Goal: Task Accomplishment & Management: Manage account settings

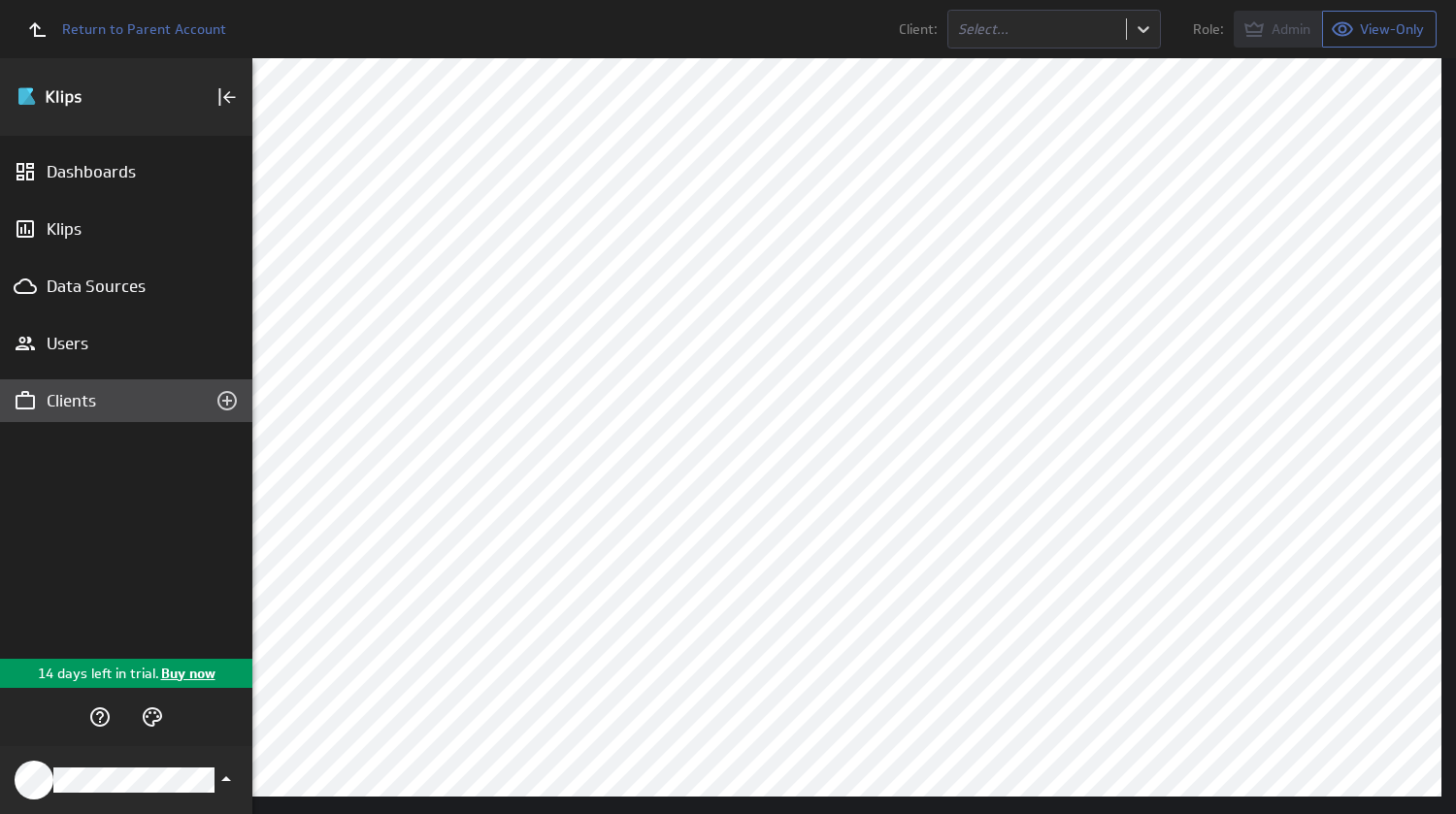
click at [75, 402] on div "Clients" at bounding box center [126, 401] width 159 height 22
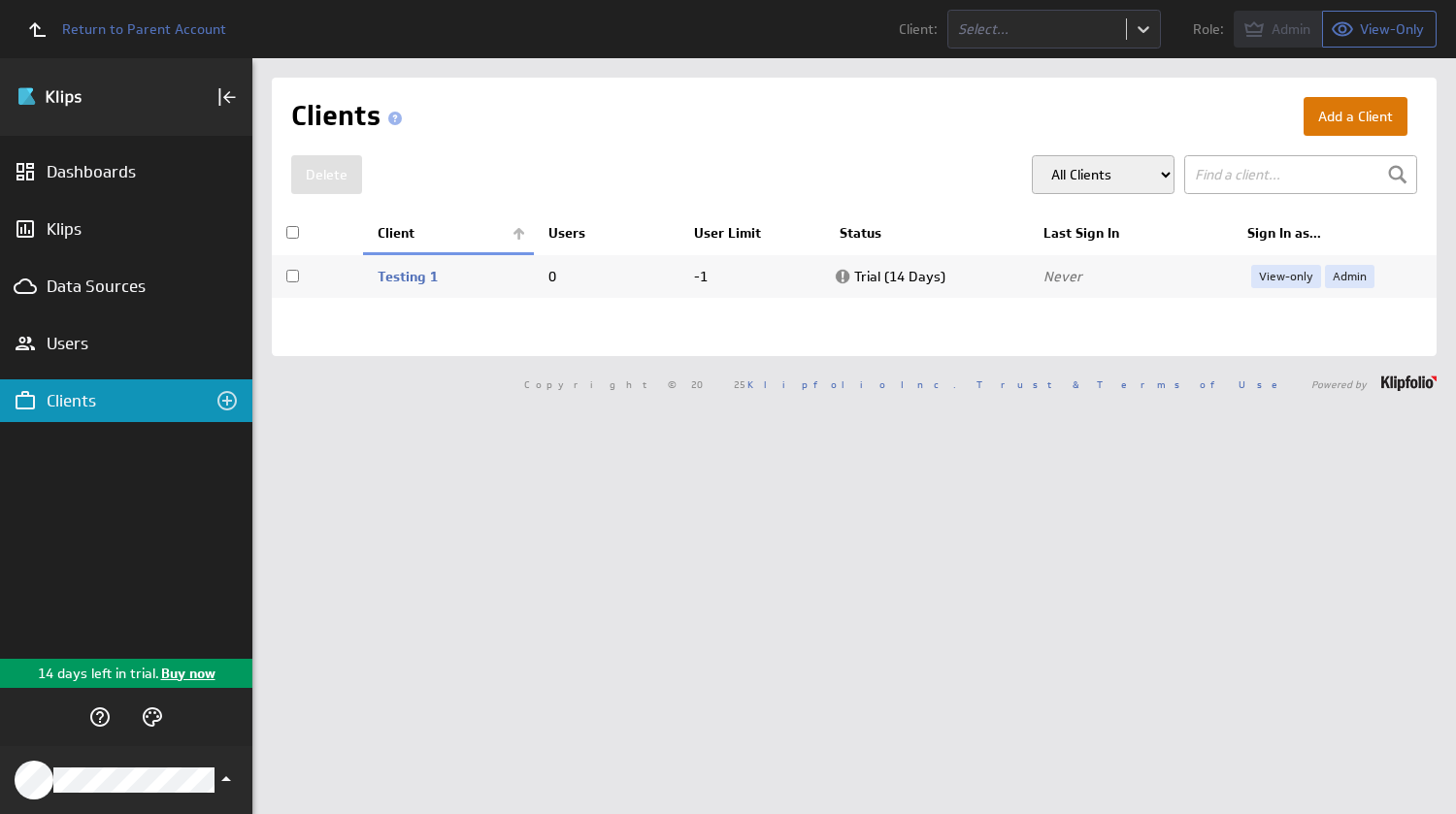
click at [1328, 112] on button "Add a Client" at bounding box center [1356, 116] width 104 height 38
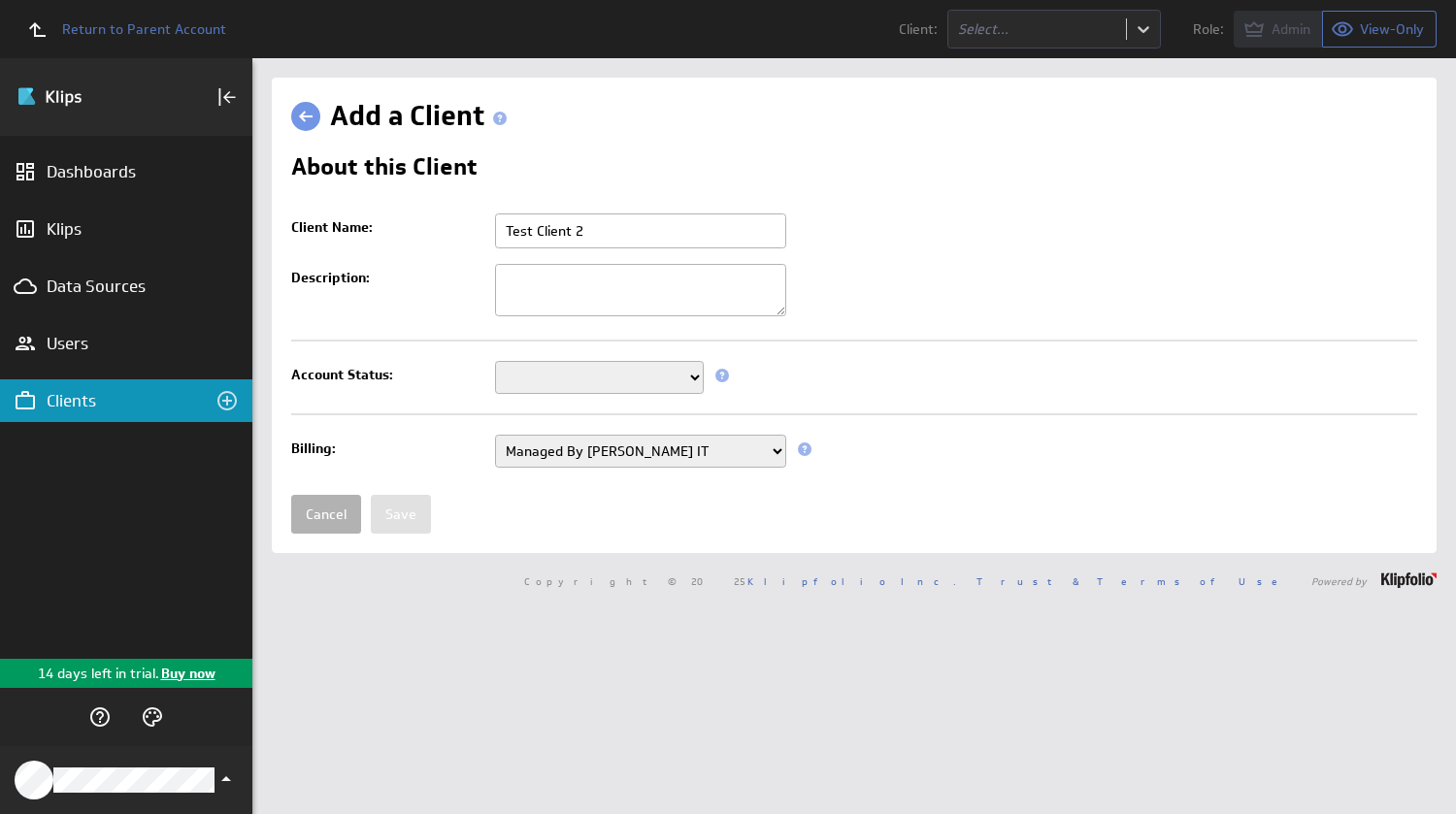
type input "Test Client 2"
click at [540, 383] on select "Setup Mode Trial Disabled" at bounding box center [599, 378] width 208 height 33
select select "6"
click at [495, 362] on select "Setup Mode Trial Disabled" at bounding box center [599, 378] width 208 height 33
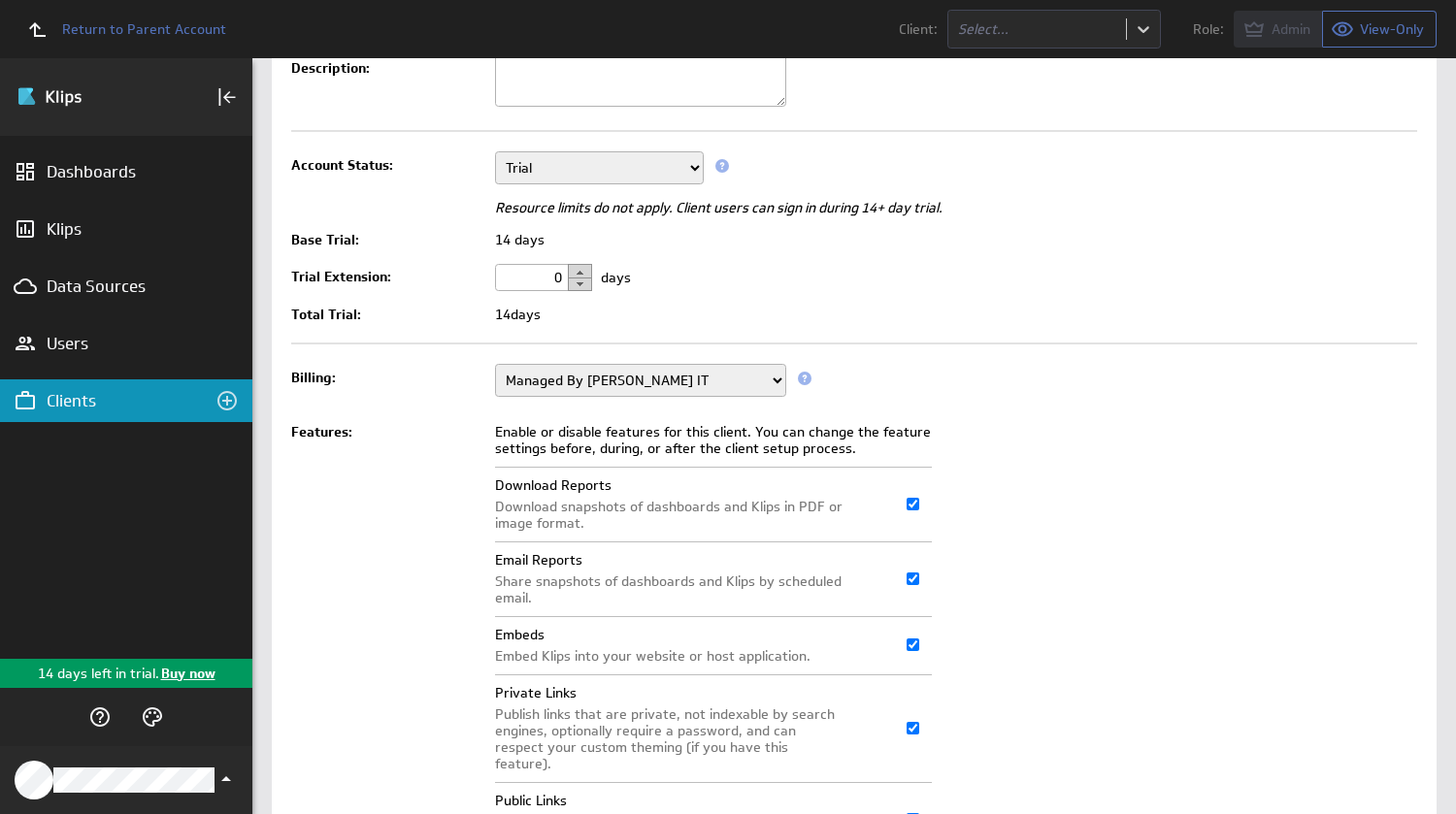
scroll to position [208, 0]
click at [579, 272] on button "button" at bounding box center [579, 271] width 25 height 15
type input "3"
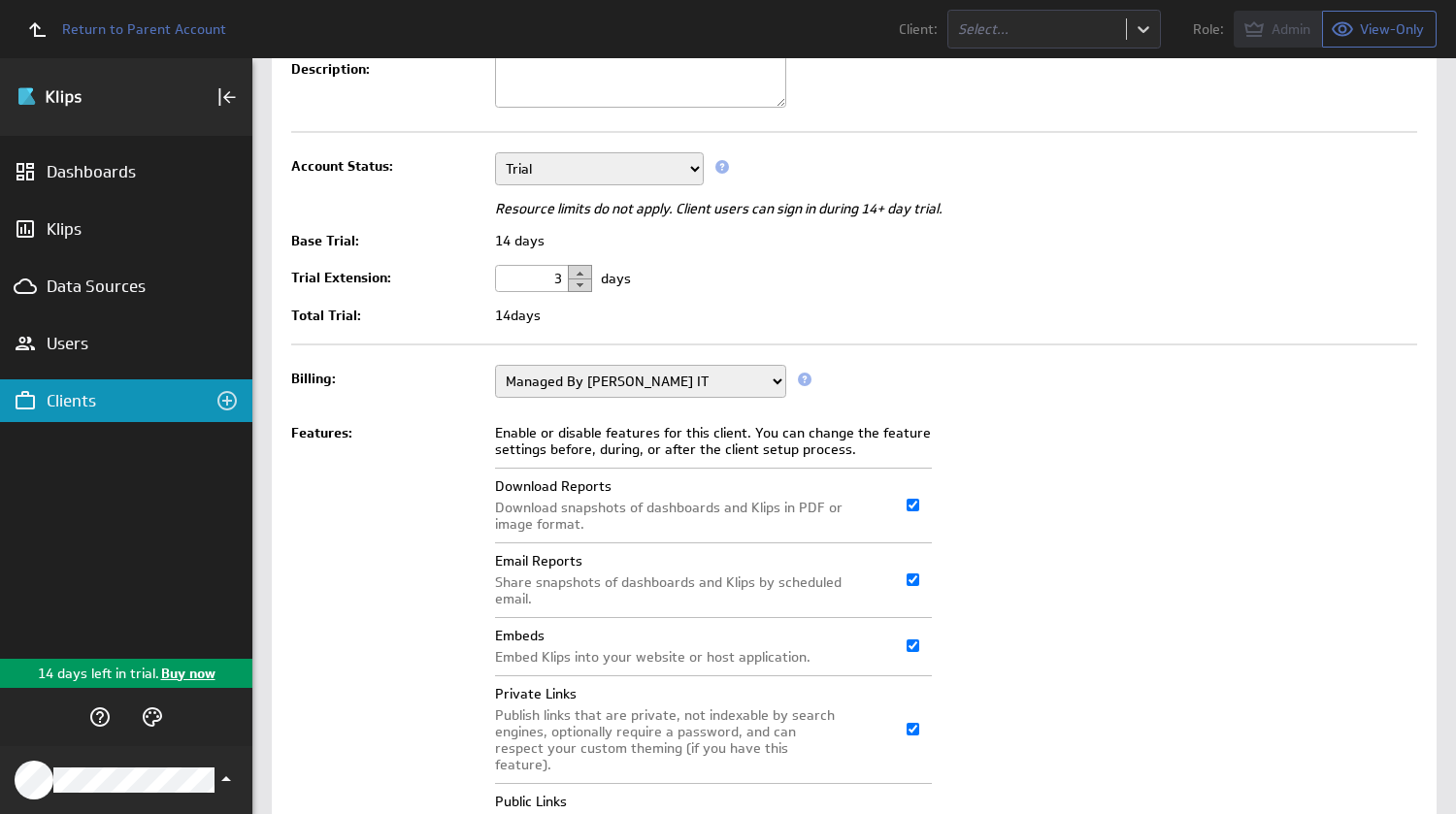
scroll to position [378, 0]
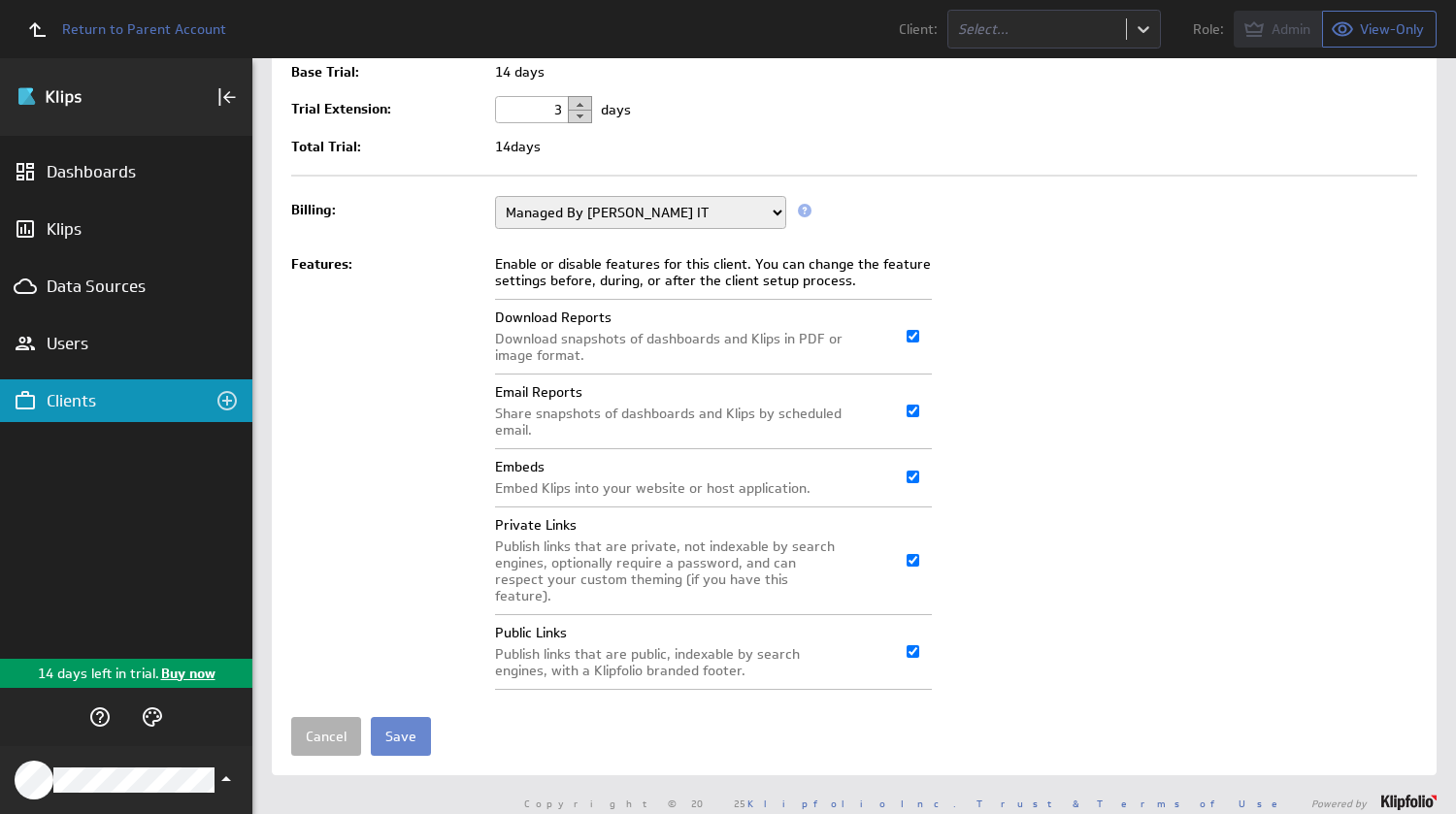
click at [405, 721] on input "Save" at bounding box center [400, 735] width 60 height 38
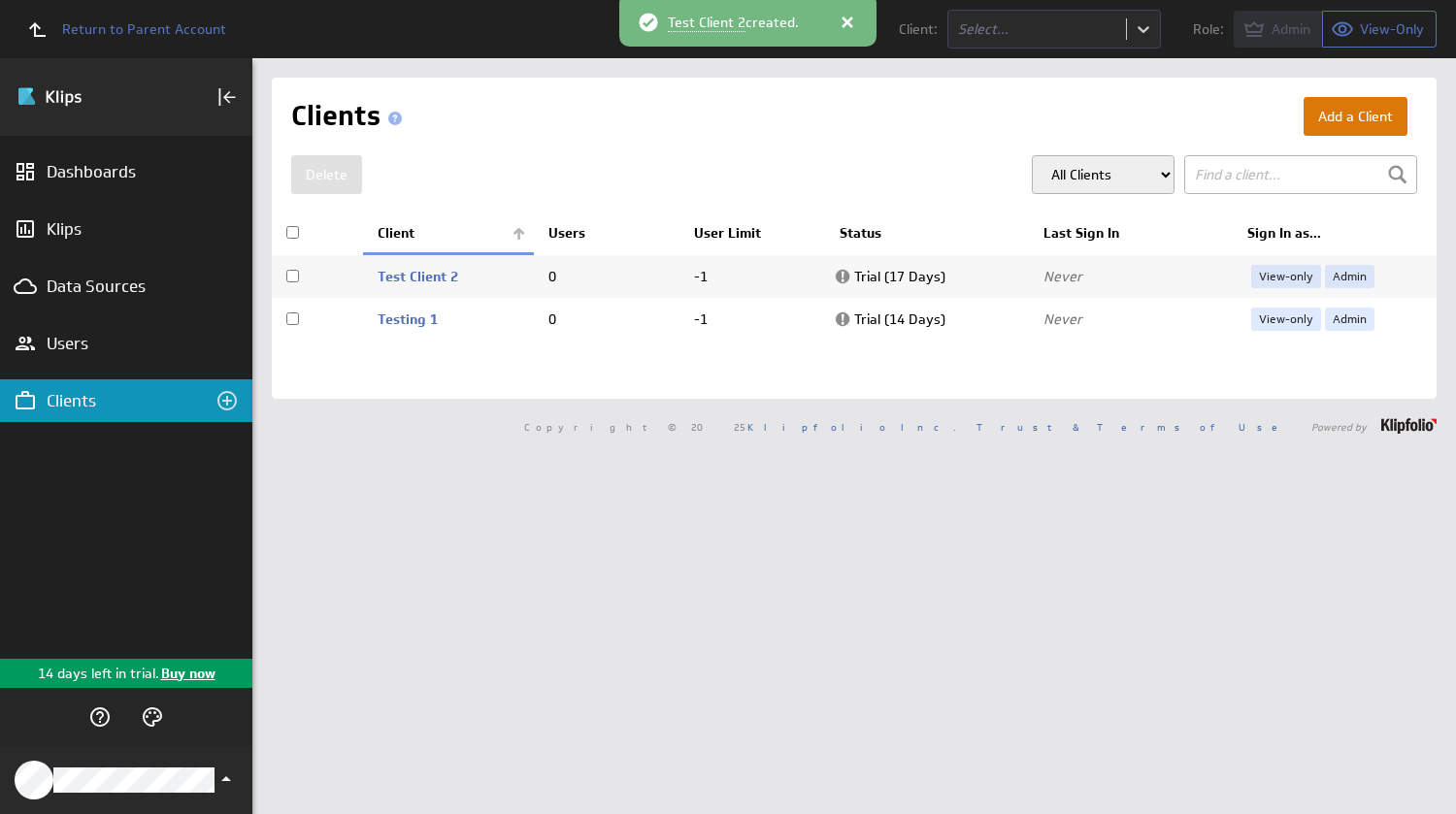
click at [1328, 117] on button "Add a Client" at bounding box center [1356, 116] width 104 height 38
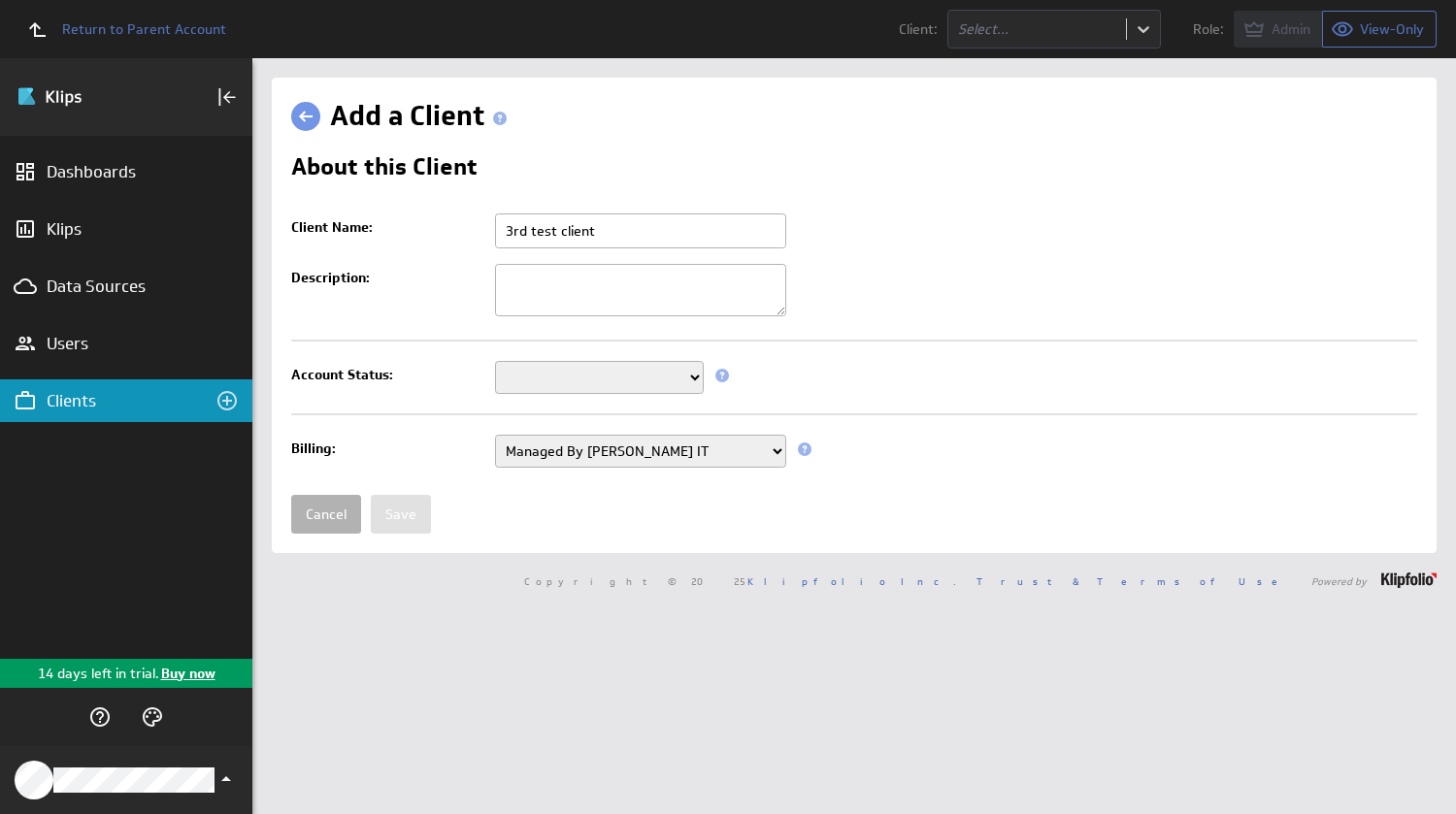
type input "3rd test client"
click at [567, 379] on select "Setup Mode Trial Disabled" at bounding box center [599, 378] width 208 height 33
select select "7"
click at [495, 362] on select "Setup Mode Trial Disabled" at bounding box center [599, 378] width 208 height 33
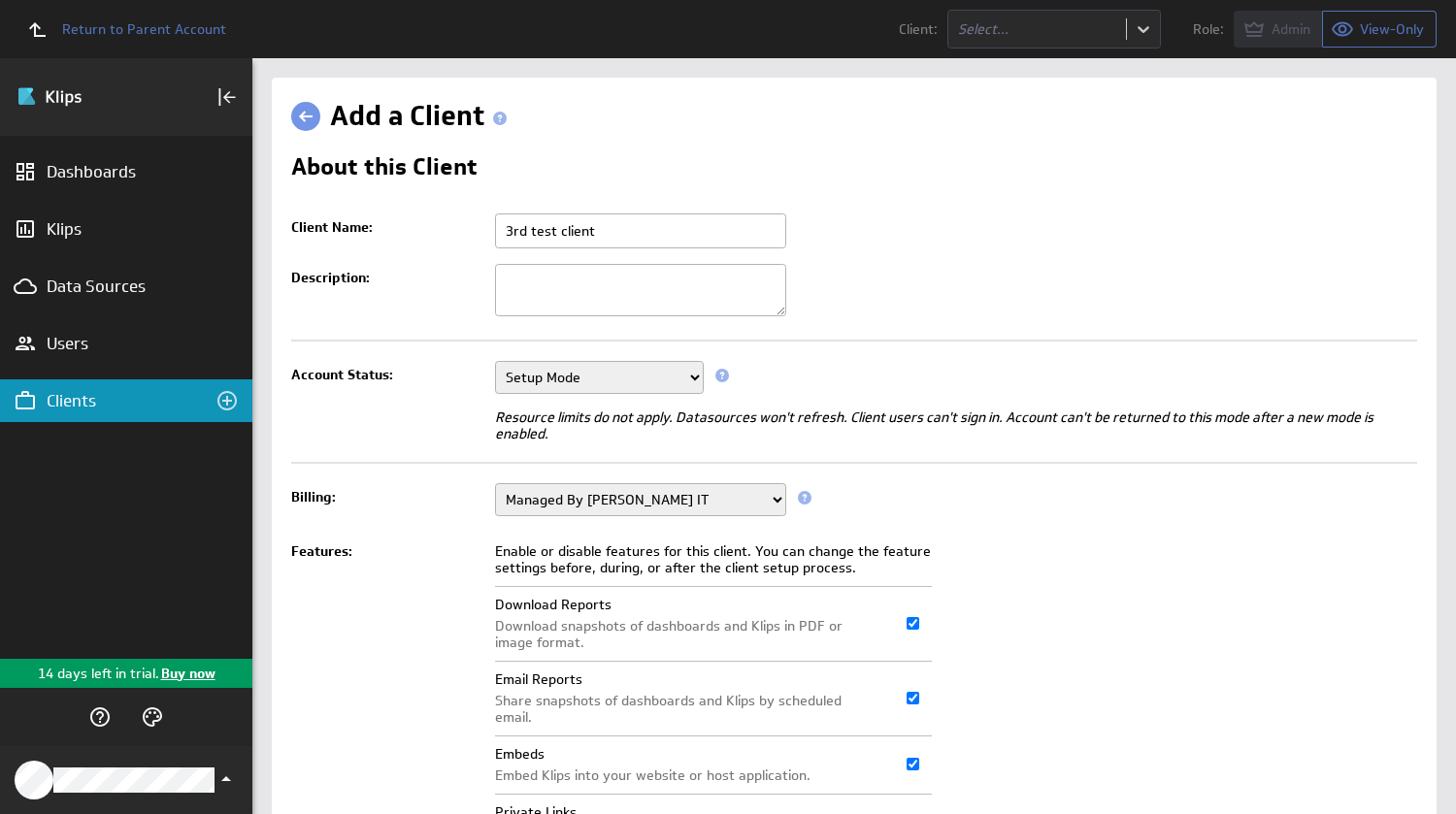
scroll to position [287, 0]
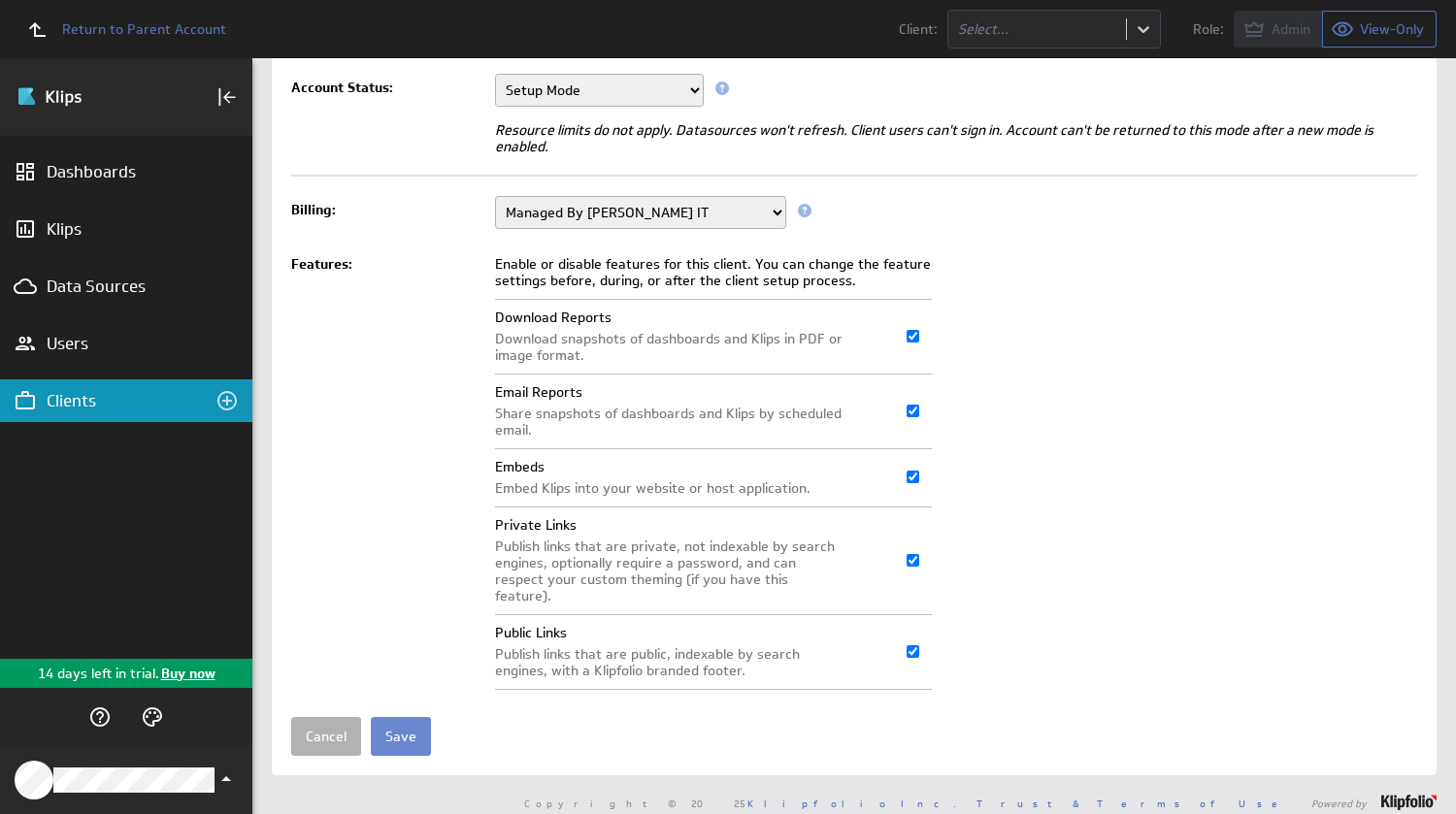
click at [412, 717] on input "Save" at bounding box center [400, 735] width 60 height 38
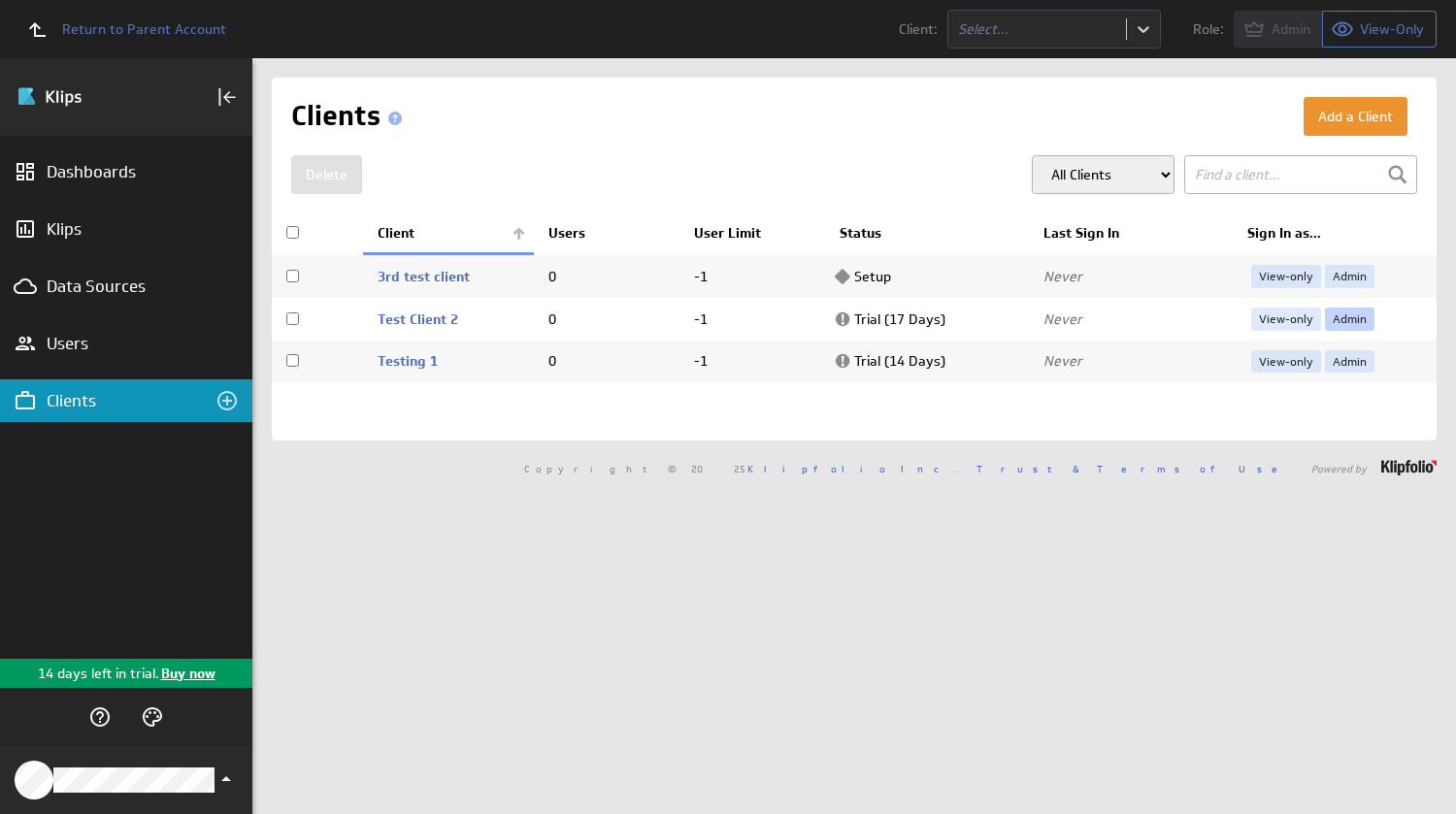
click at [1334, 320] on link "Admin" at bounding box center [1349, 320] width 49 height 24
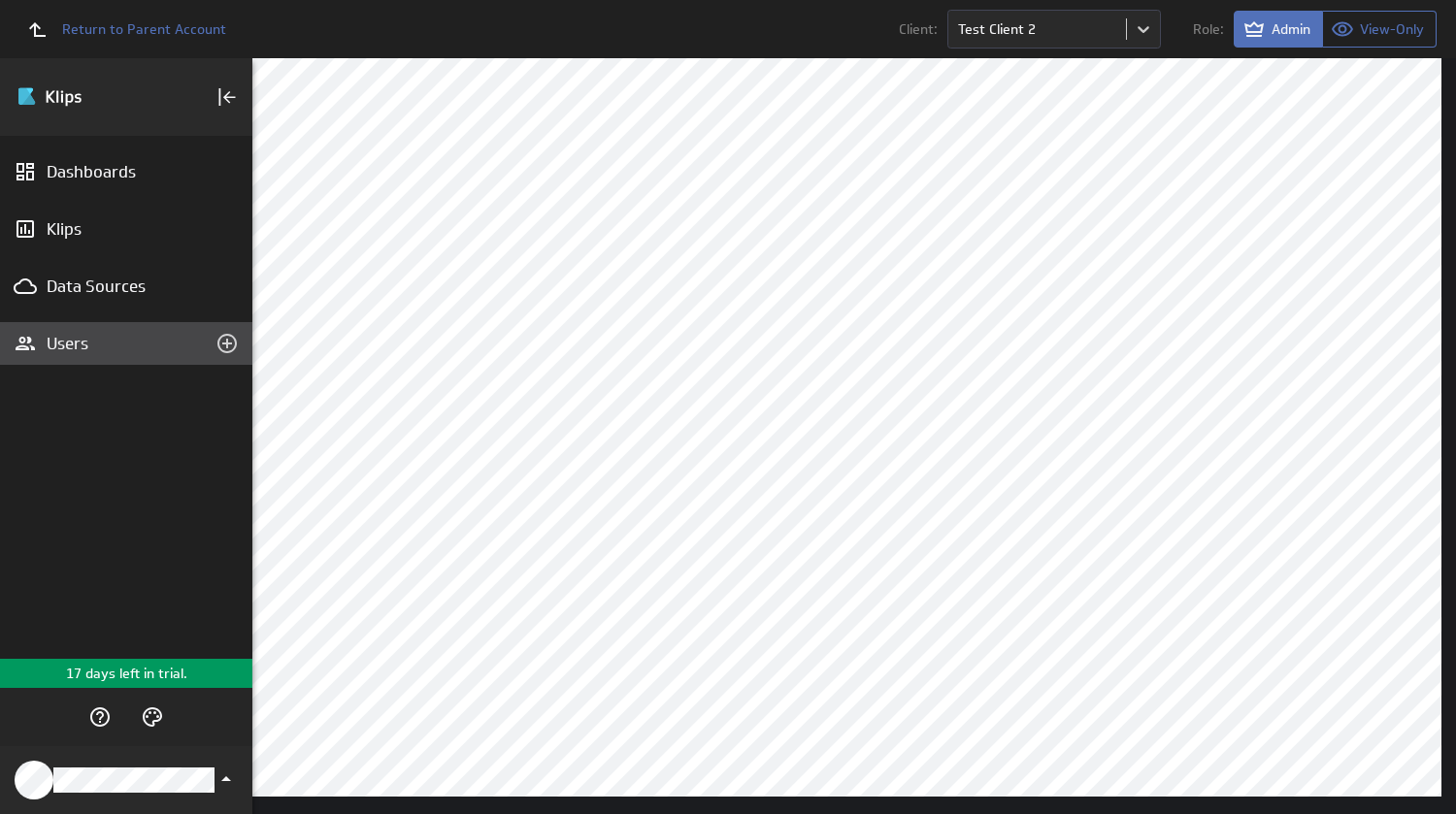
click at [68, 337] on div "Users" at bounding box center [126, 344] width 159 height 22
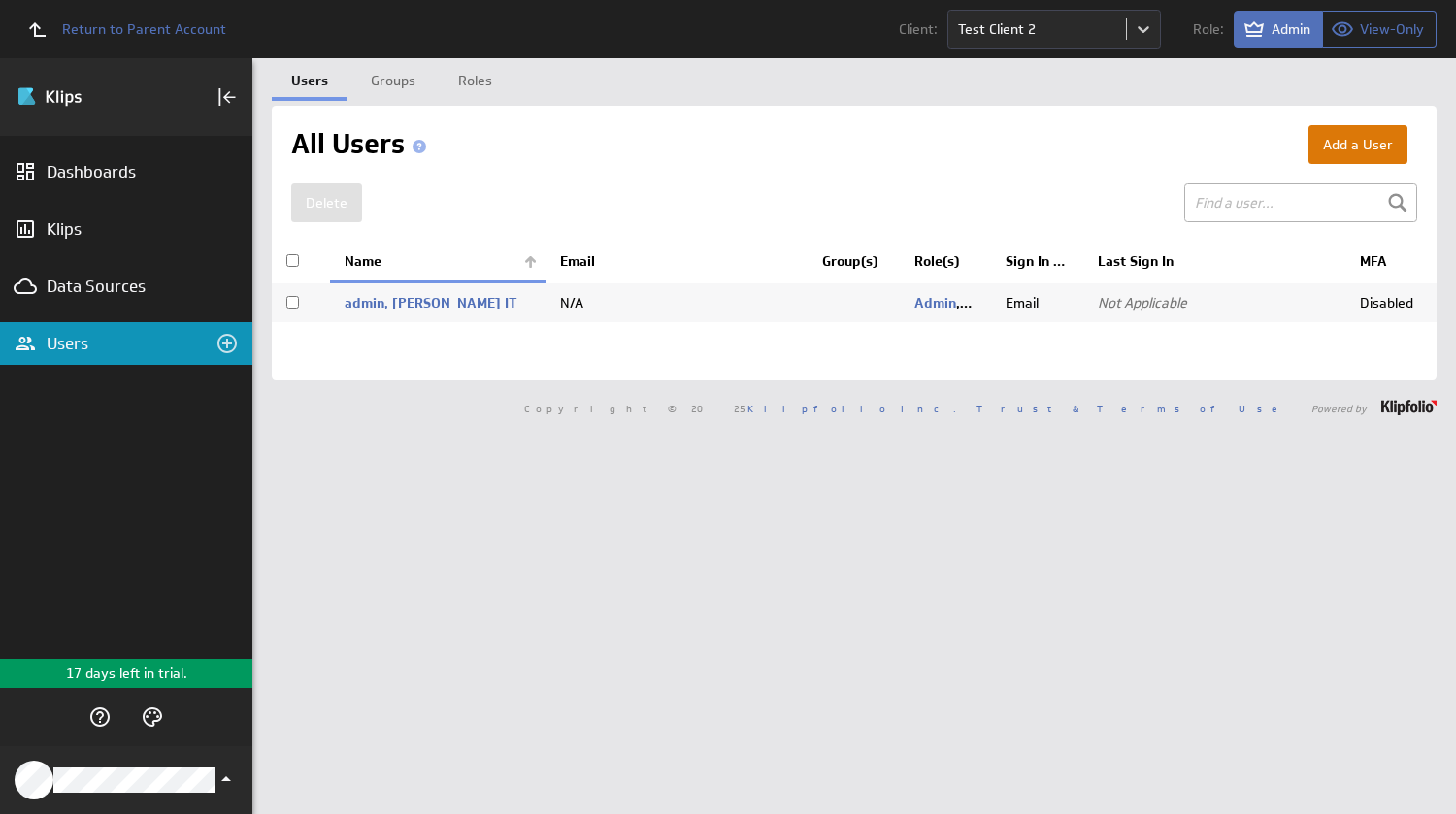
click at [1338, 139] on button "Add a User" at bounding box center [1358, 144] width 99 height 38
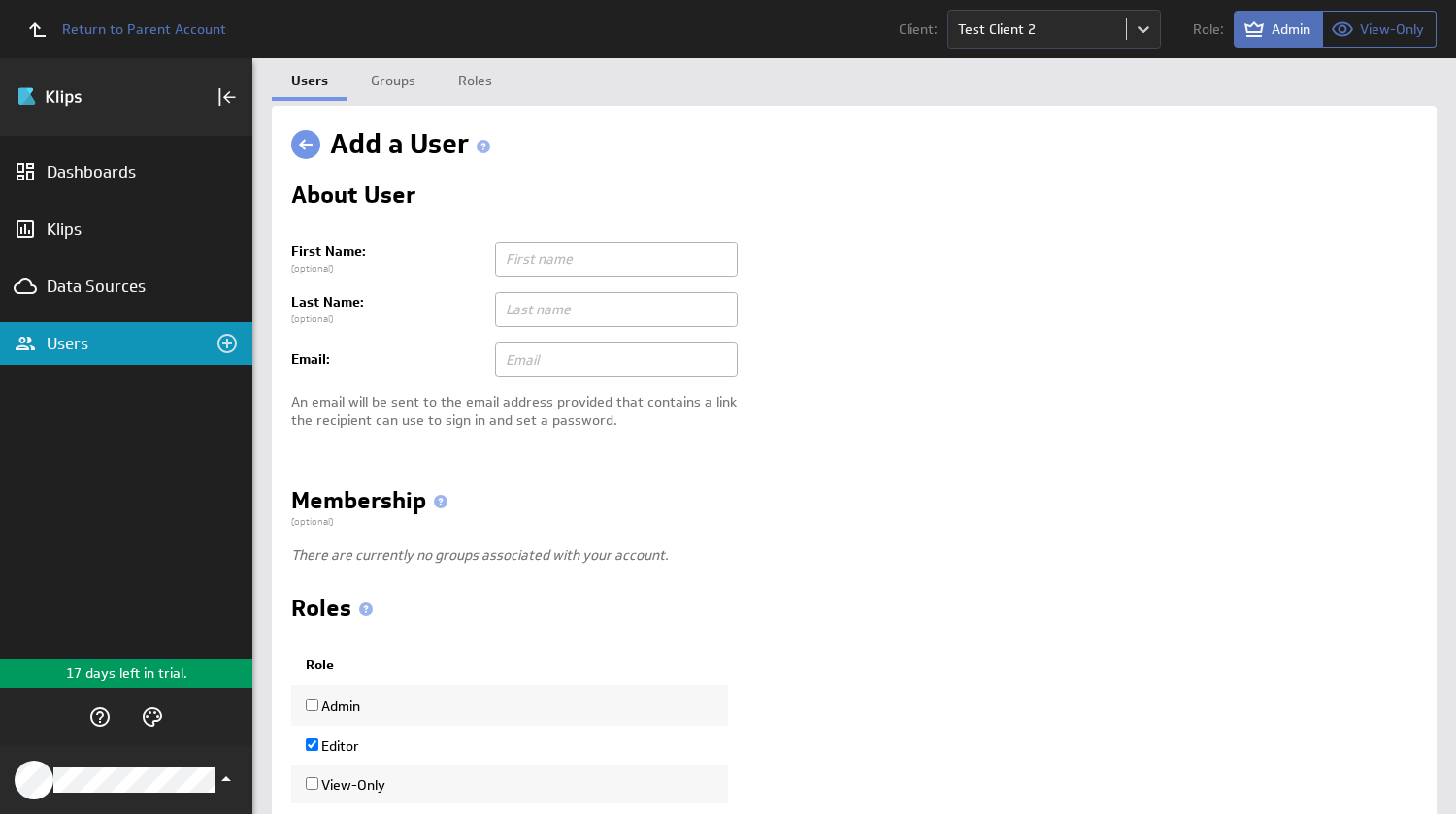
click at [572, 257] on input "text" at bounding box center [615, 260] width 243 height 35
type input "Test"
type input "User"
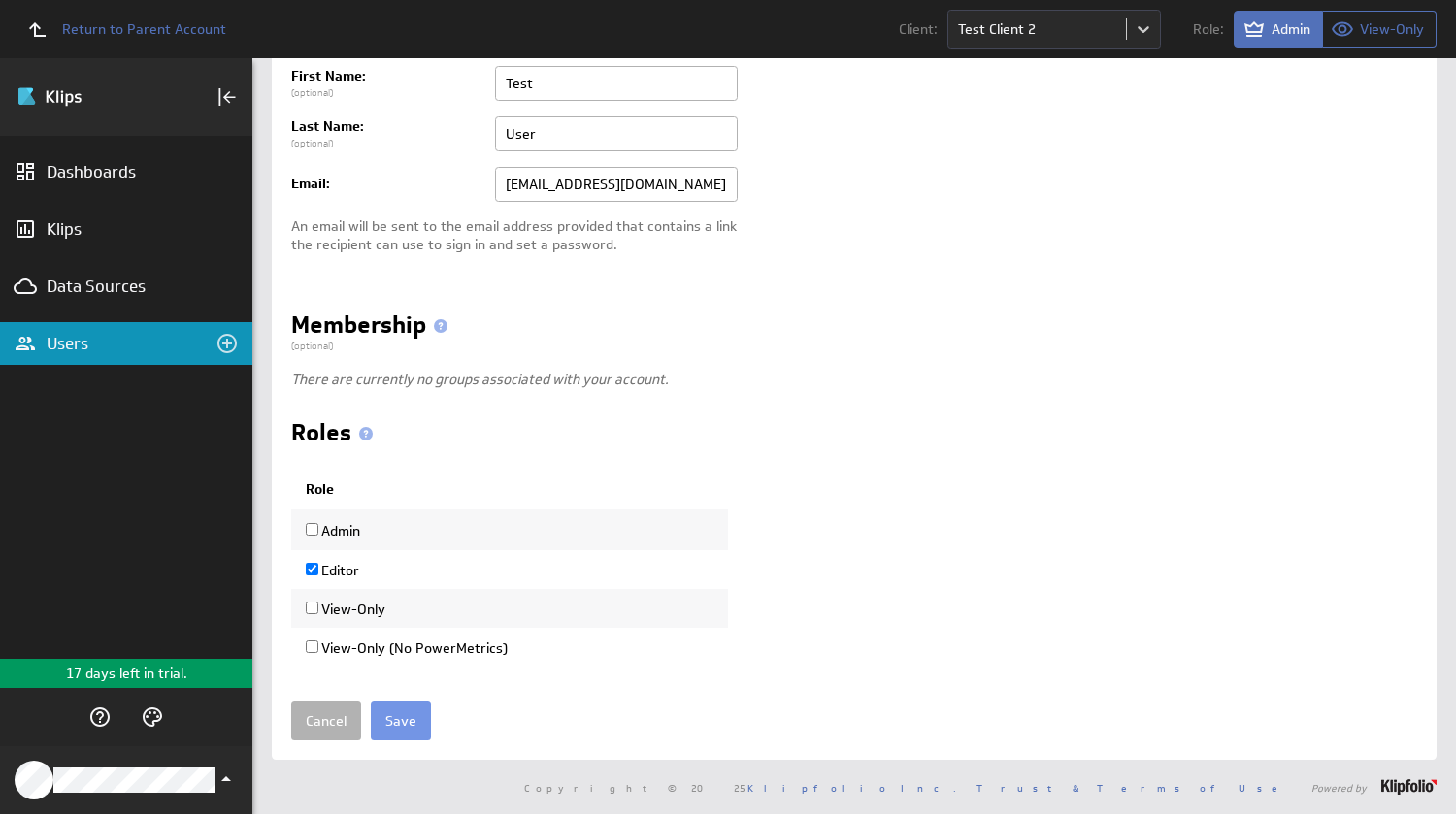
type input "[EMAIL_ADDRESS][DOMAIN_NAME]"
click at [305, 603] on td "View-Only" at bounding box center [509, 608] width 437 height 38
click at [314, 609] on input "View-Only" at bounding box center [312, 608] width 13 height 13
checkbox input "true"
click at [315, 571] on input "Editor" at bounding box center [312, 569] width 13 height 13
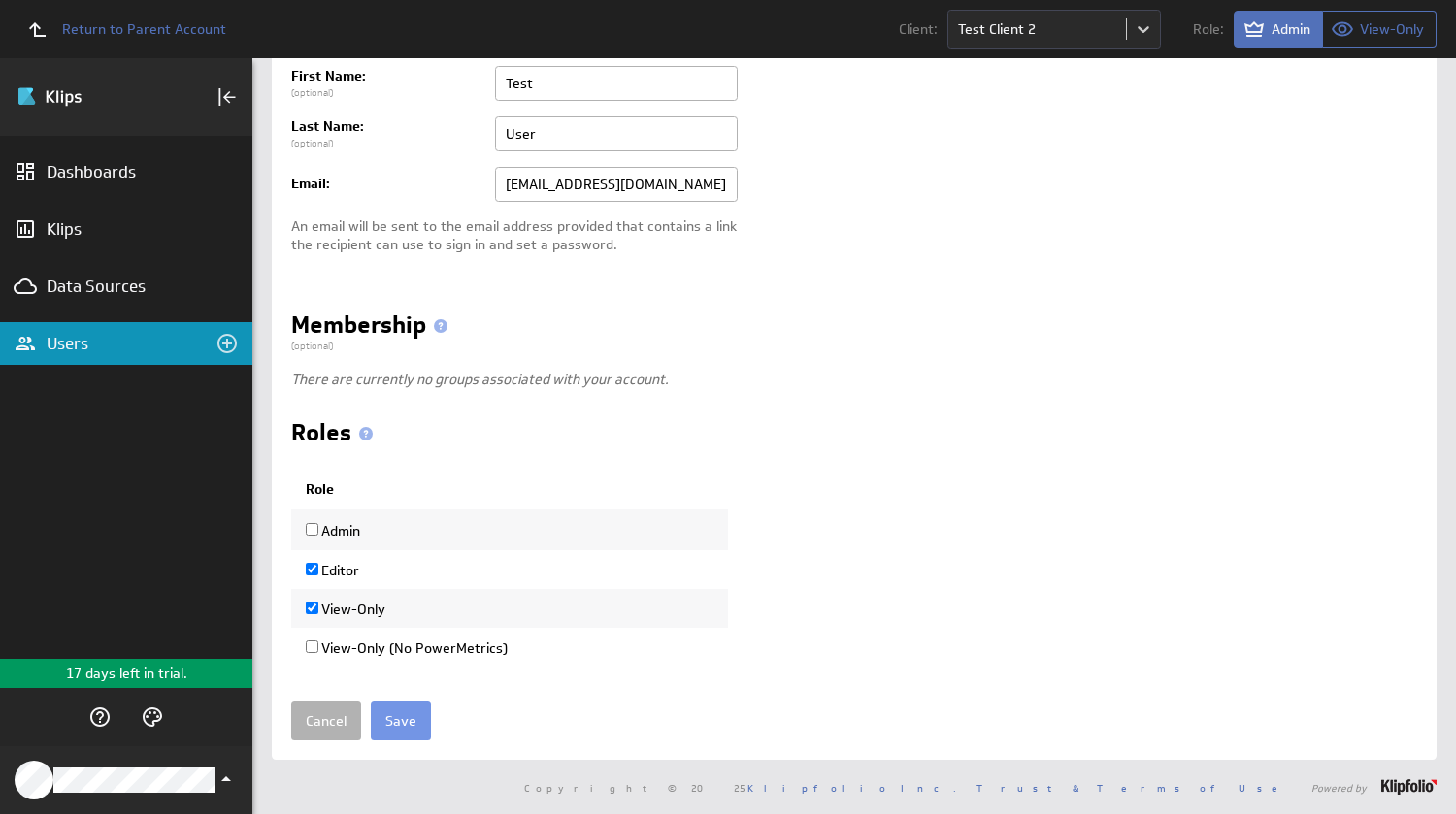
checkbox input "false"
click at [405, 719] on input "Save" at bounding box center [400, 721] width 60 height 38
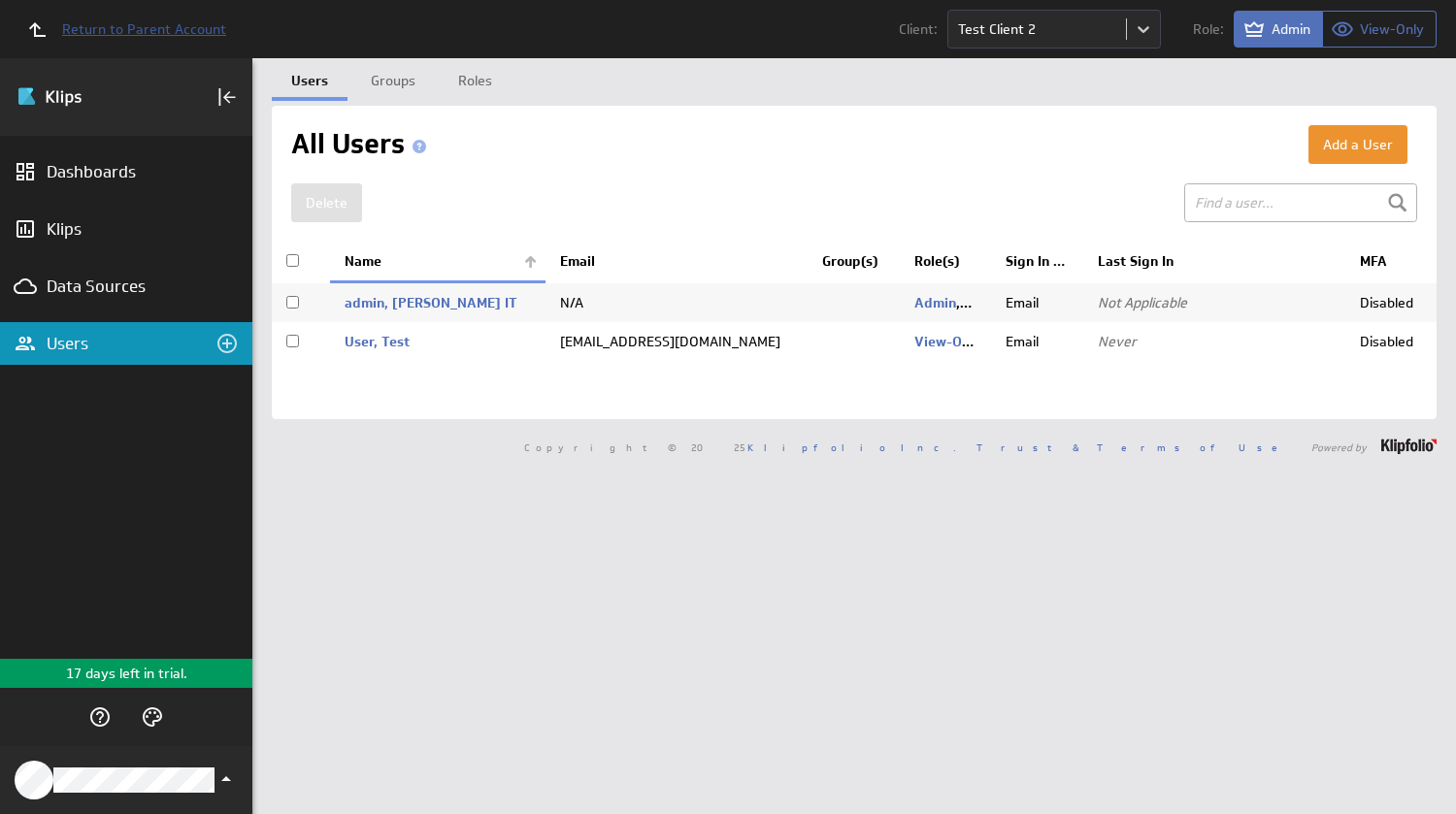
click at [182, 32] on span "Return to Parent Account" at bounding box center [144, 29] width 164 height 14
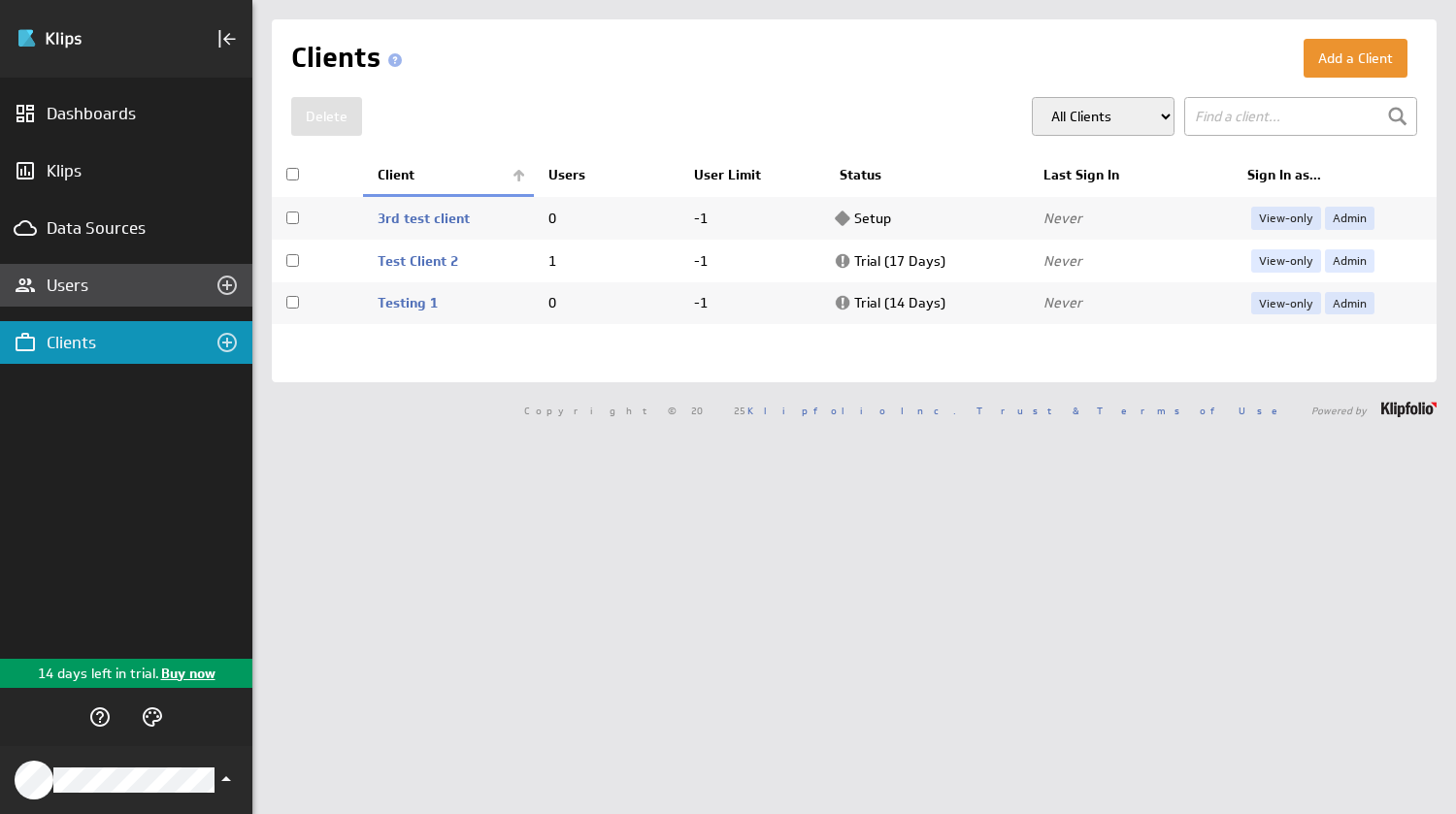
click at [77, 294] on div "Users" at bounding box center [126, 285] width 159 height 22
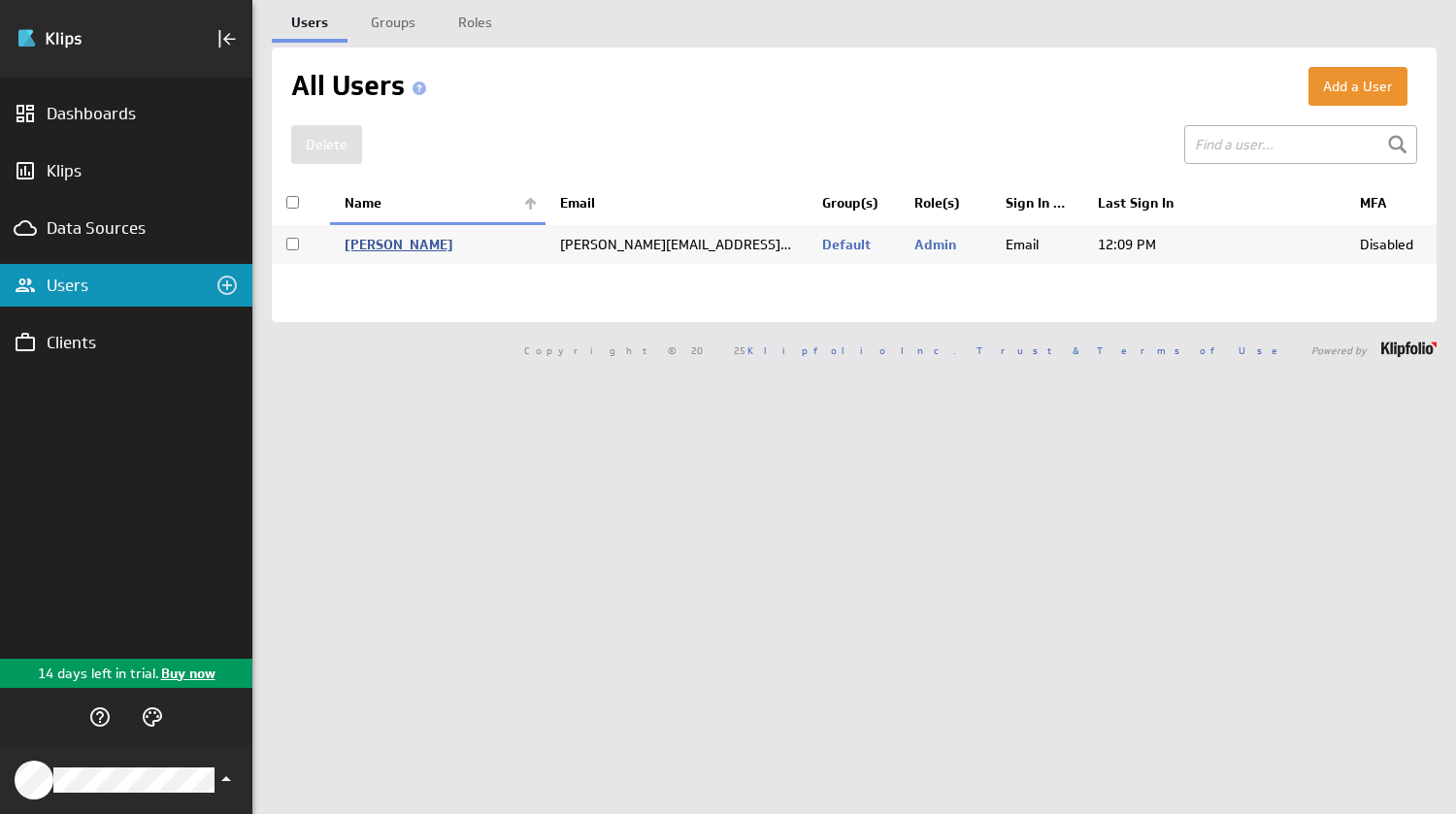
click at [393, 246] on link "[PERSON_NAME]" at bounding box center [398, 245] width 109 height 18
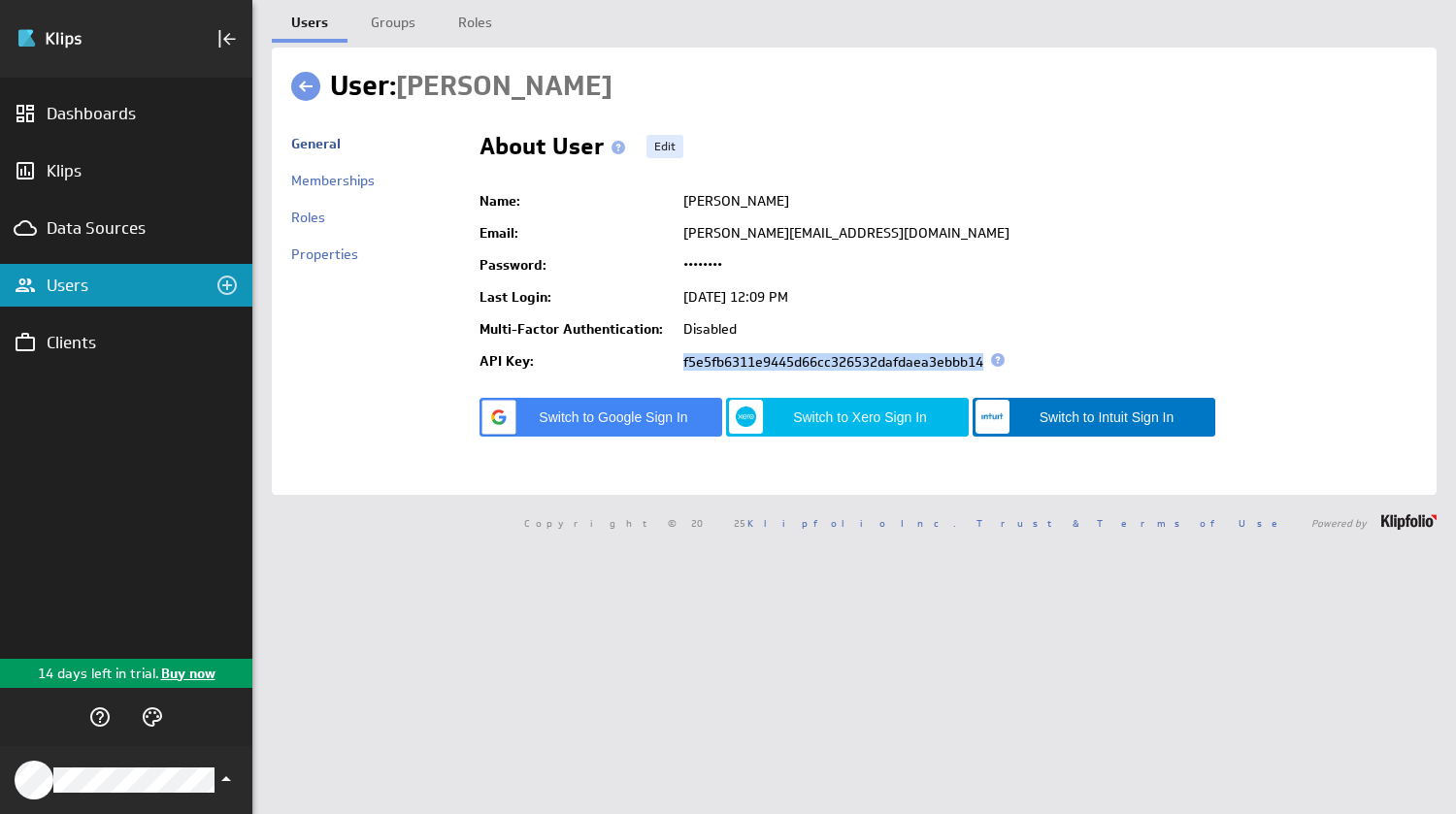
drag, startPoint x: 681, startPoint y: 361, endPoint x: 985, endPoint y: 368, distance: 304.1
click at [985, 368] on td "f5e5fb6311e9445d66cc326532dafdaea3ebbb14" at bounding box center [1045, 362] width 743 height 33
copy td "f5e5fb6311e9445d66cc326532dafdaea3ebbb14"
